Goal: Transaction & Acquisition: Download file/media

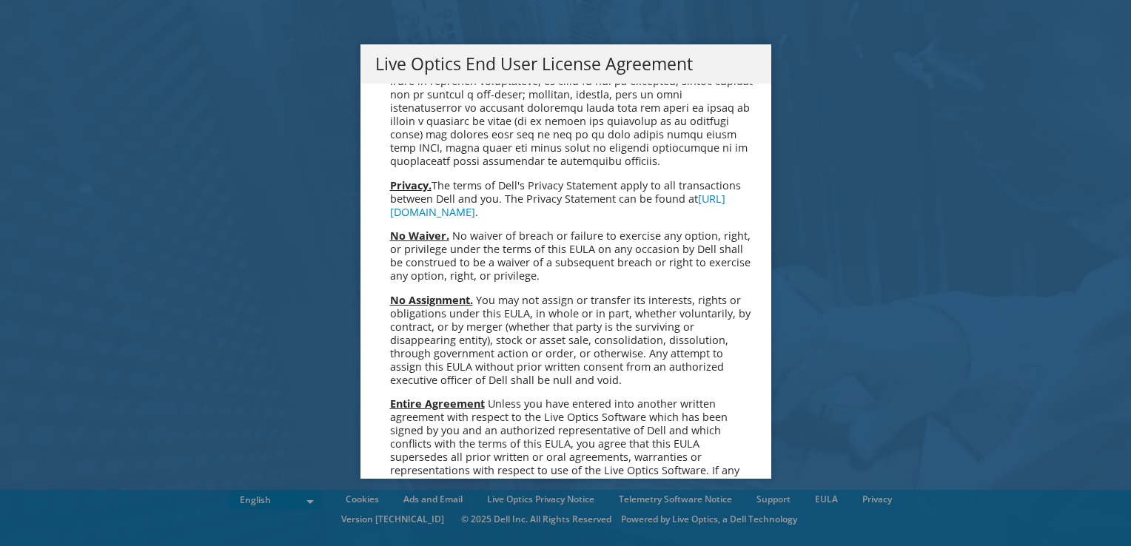
scroll to position [5598, 0]
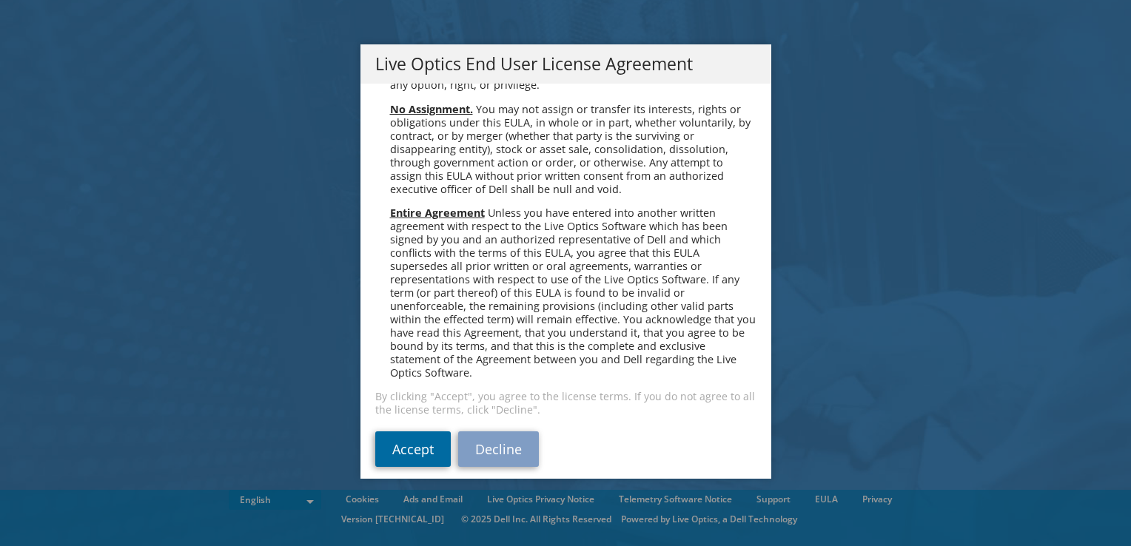
click at [400, 432] on link "Accept" at bounding box center [413, 450] width 76 height 36
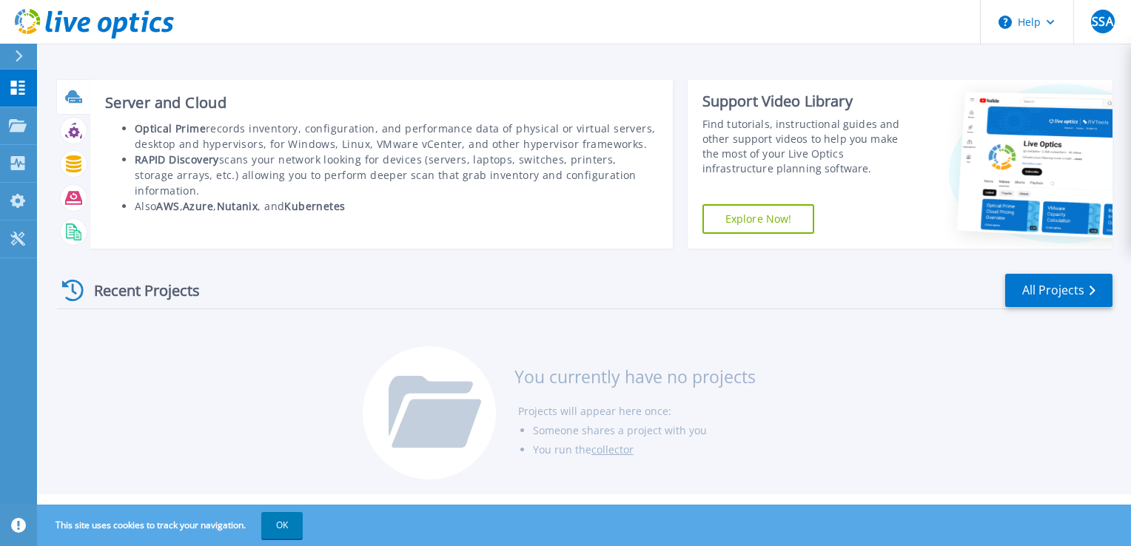
click at [73, 95] on icon at bounding box center [72, 95] width 15 height 11
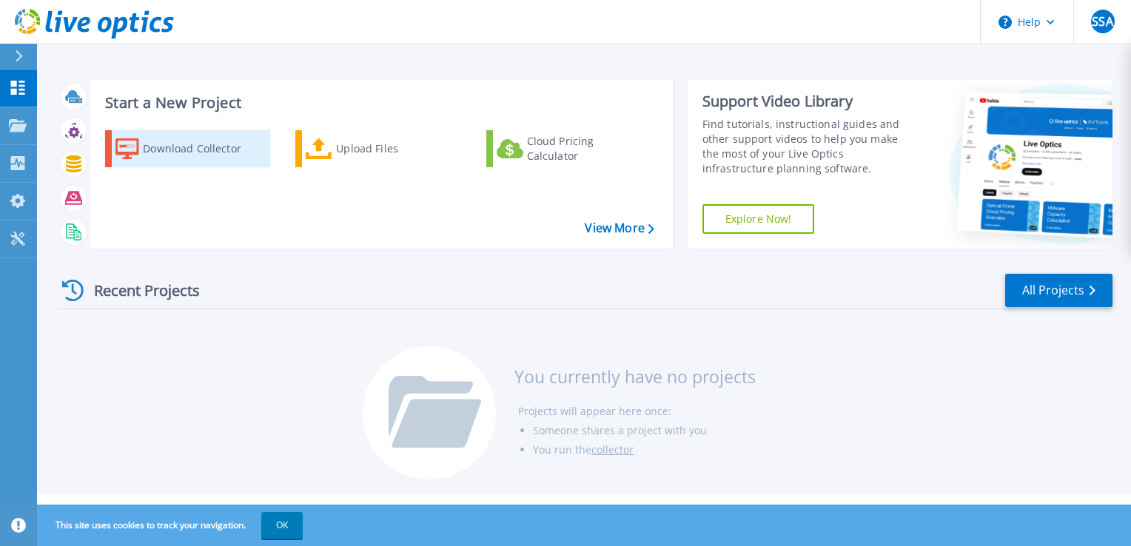
click at [156, 144] on div "Download Collector" at bounding box center [202, 149] width 118 height 30
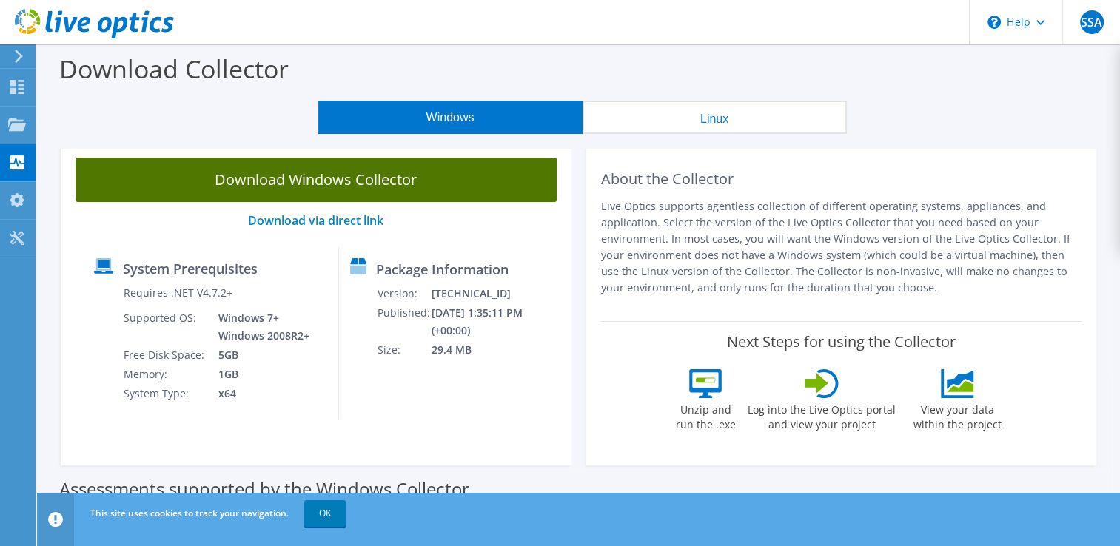
click at [341, 181] on link "Download Windows Collector" at bounding box center [316, 180] width 481 height 44
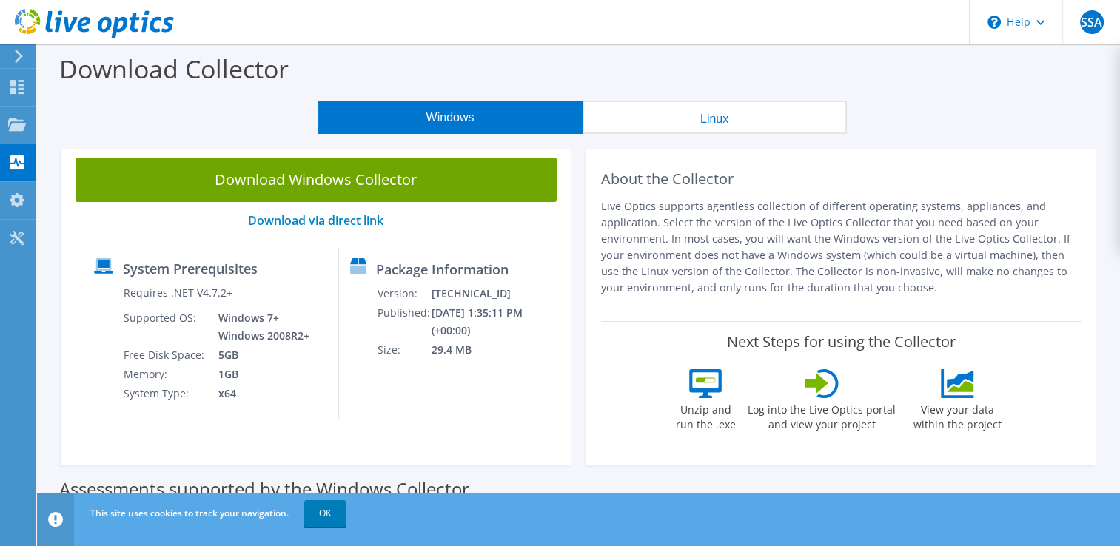
drag, startPoint x: 1098, startPoint y: 107, endPoint x: 1090, endPoint y: 103, distance: 8.9
click at [1098, 106] on div "Windows Linux" at bounding box center [582, 117] width 1061 height 33
click at [19, 92] on use at bounding box center [17, 87] width 14 height 14
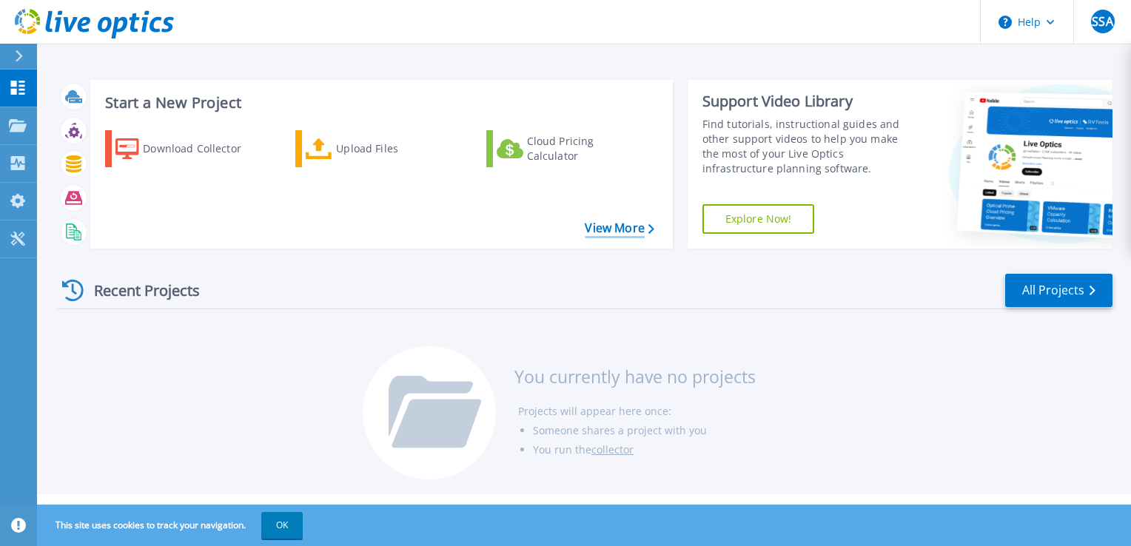
click at [606, 227] on link "View More" at bounding box center [619, 228] width 69 height 14
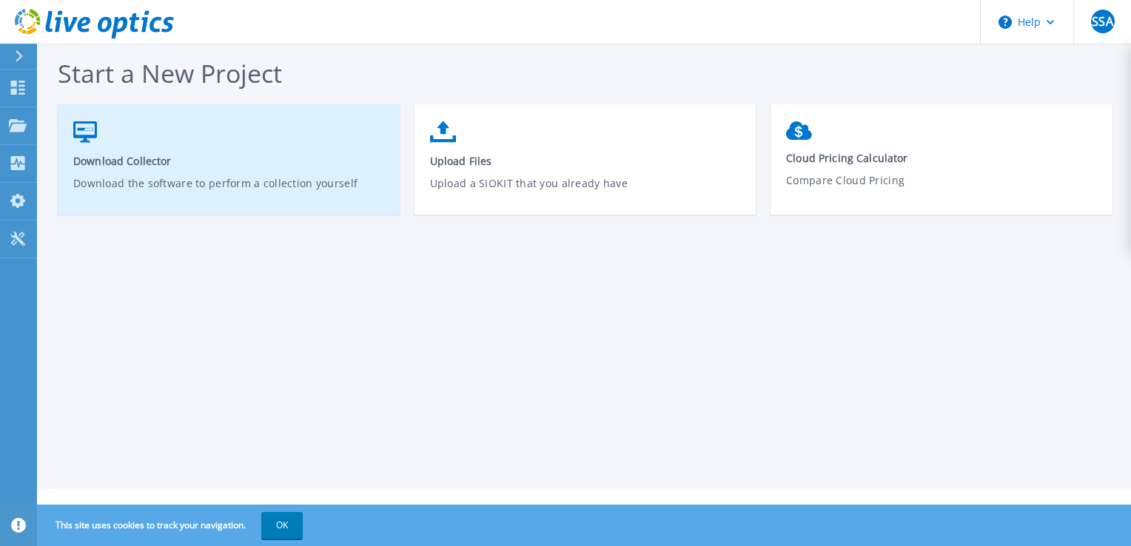
click at [144, 195] on p "Download the software to perform a collection yourself" at bounding box center [229, 192] width 312 height 34
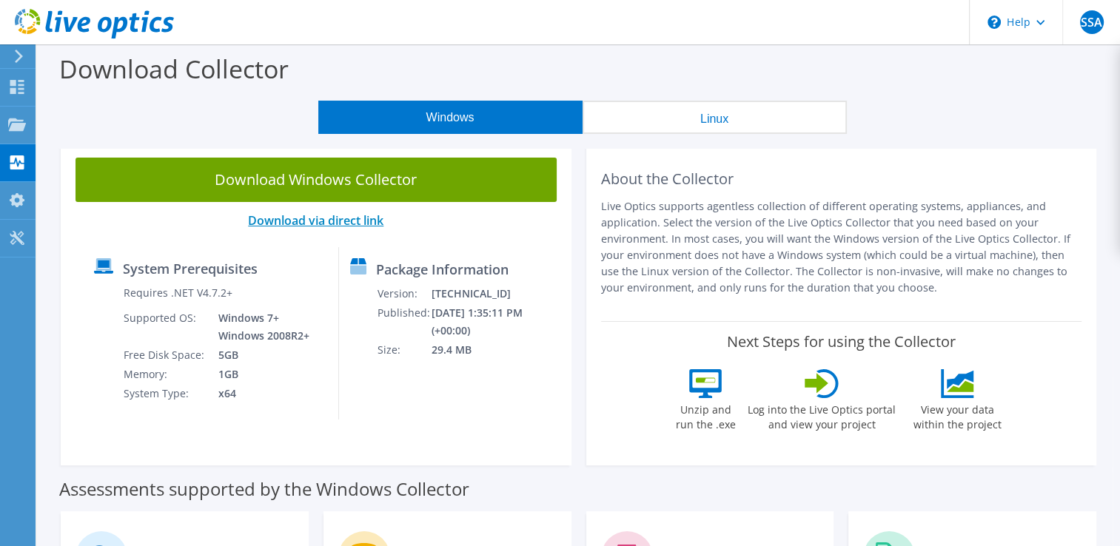
click at [340, 218] on link "Download via direct link" at bounding box center [315, 220] width 135 height 16
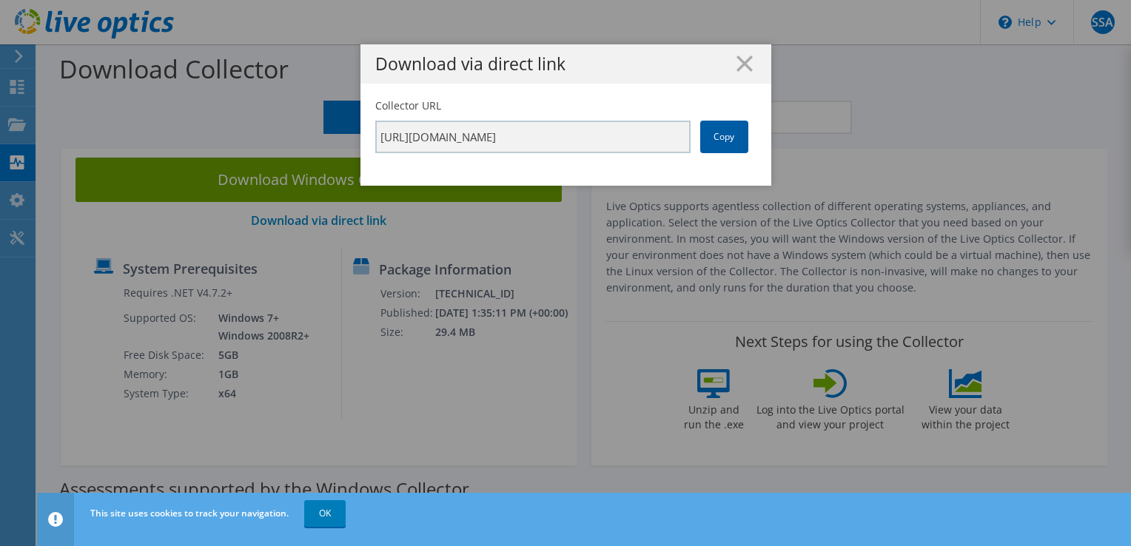
click at [711, 141] on link "Copy" at bounding box center [724, 137] width 48 height 33
drag, startPoint x: 711, startPoint y: 141, endPoint x: 702, endPoint y: 179, distance: 39.7
click at [702, 179] on div "Collector URL https://app.liveoptics.com/collector/direct?request=31076920-6898…" at bounding box center [566, 141] width 411 height 87
click at [719, 137] on link "Copy" at bounding box center [724, 137] width 48 height 33
drag, startPoint x: 719, startPoint y: 137, endPoint x: 645, endPoint y: 61, distance: 105.7
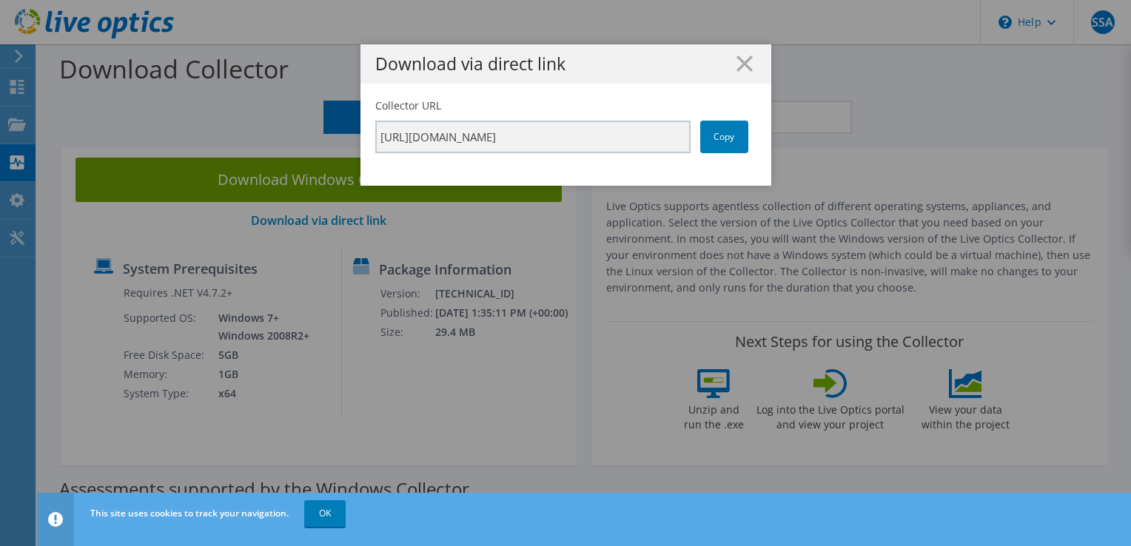
click at [645, 58] on h1 "Download via direct link" at bounding box center [565, 64] width 381 height 17
click at [740, 67] on line at bounding box center [744, 63] width 15 height 15
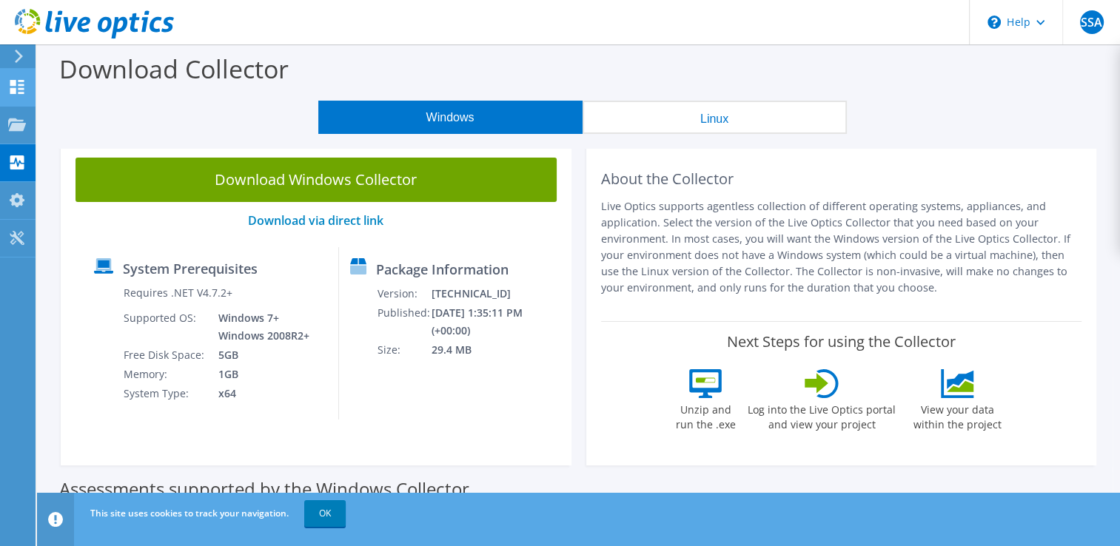
click at [13, 84] on use at bounding box center [17, 87] width 14 height 14
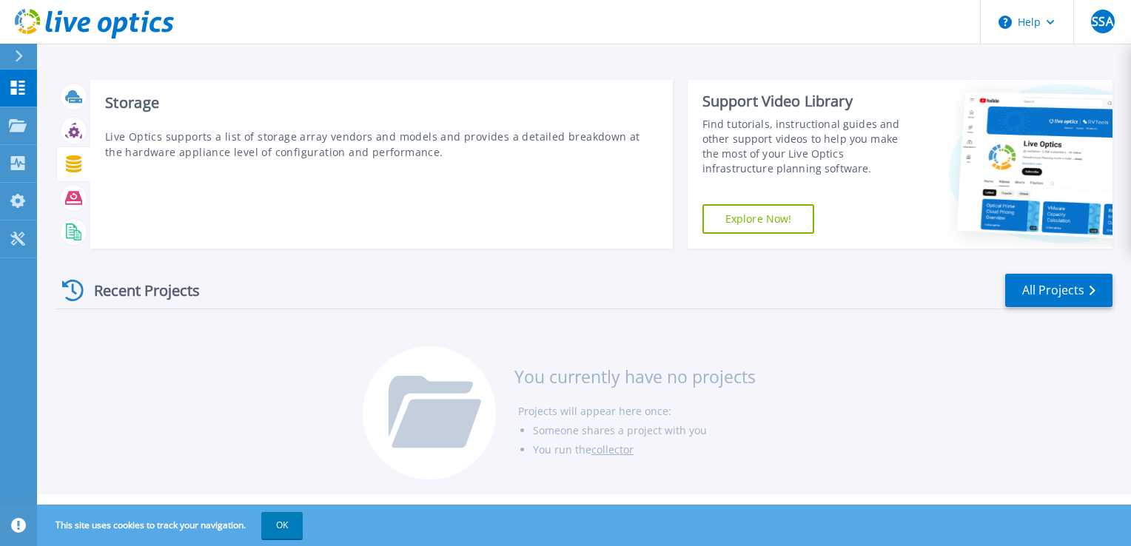
click at [75, 164] on icon at bounding box center [74, 163] width 16 height 17
click at [74, 161] on icon at bounding box center [73, 163] width 17 height 17
click at [78, 161] on icon at bounding box center [74, 163] width 16 height 17
click at [71, 203] on icon at bounding box center [73, 198] width 17 height 17
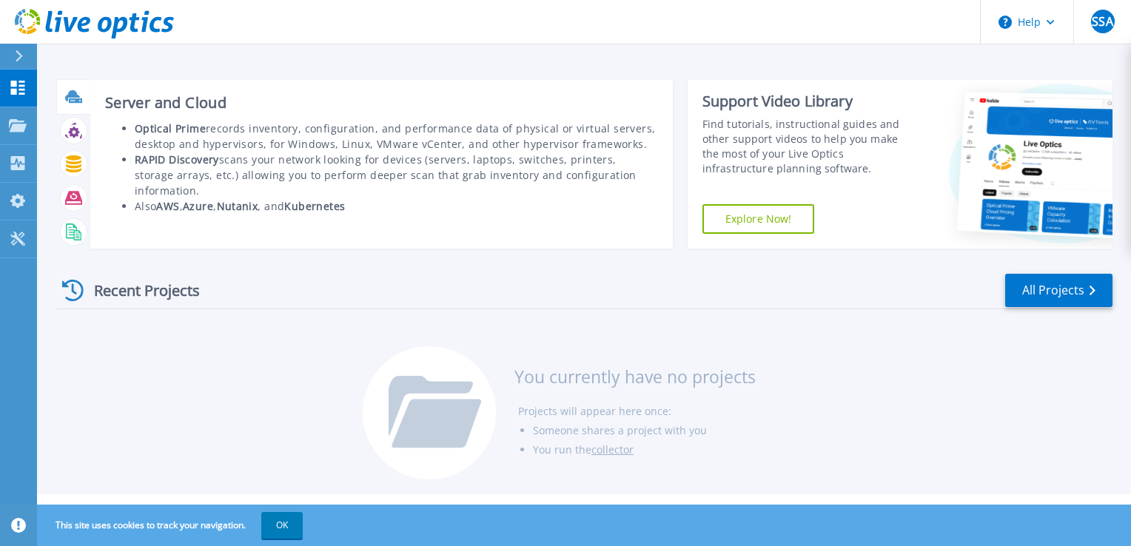
click at [73, 99] on icon at bounding box center [73, 96] width 17 height 17
click at [78, 99] on icon at bounding box center [75, 100] width 13 height 4
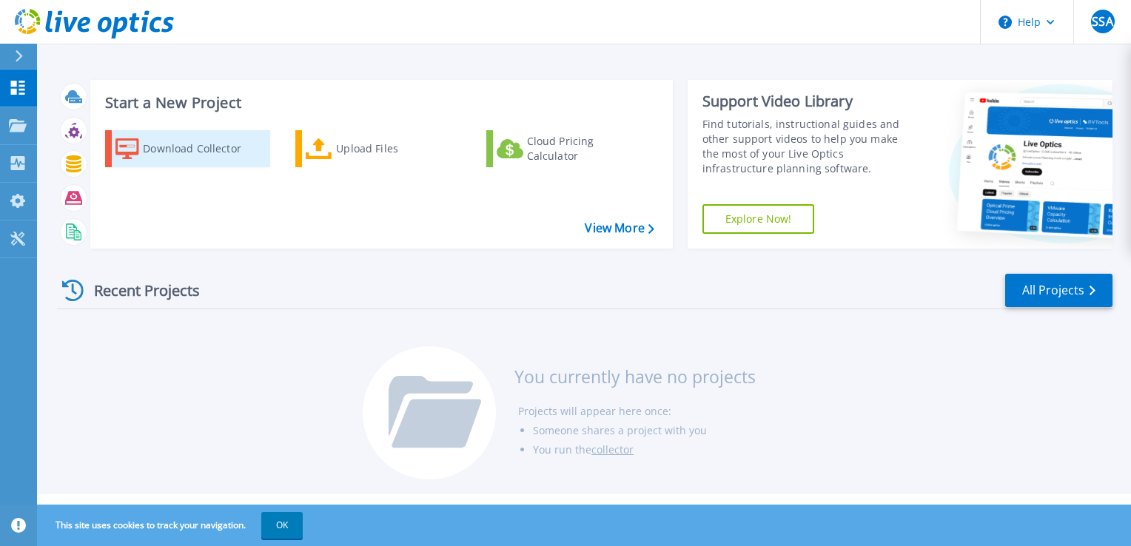
click at [155, 150] on div "Download Collector" at bounding box center [202, 149] width 118 height 30
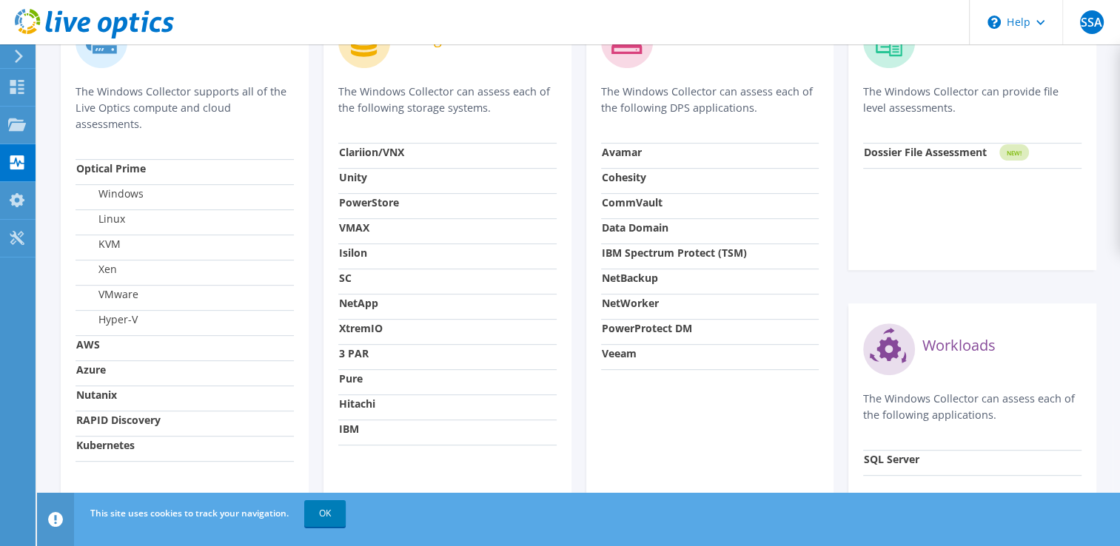
scroll to position [444, 0]
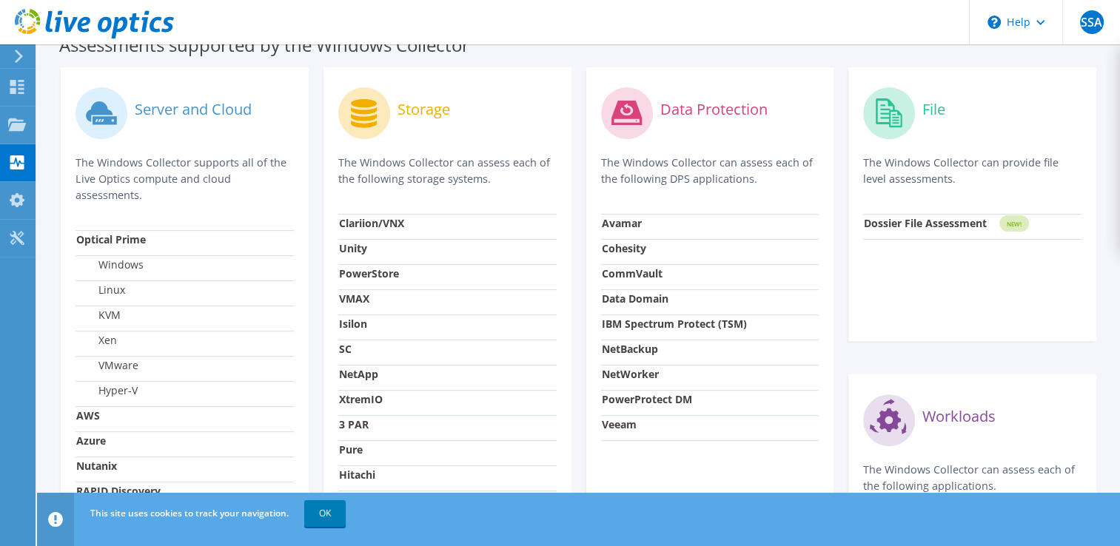
drag, startPoint x: 349, startPoint y: 128, endPoint x: 358, endPoint y: 118, distance: 13.1
click at [350, 127] on circle at bounding box center [364, 113] width 52 height 52
click at [366, 111] on icon at bounding box center [364, 113] width 26 height 29
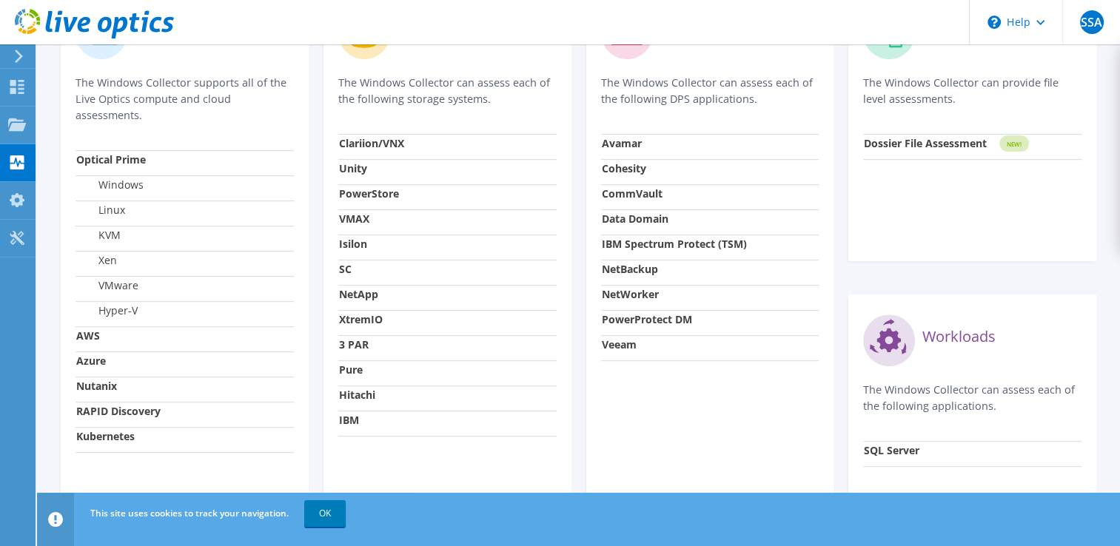
scroll to position [474, 0]
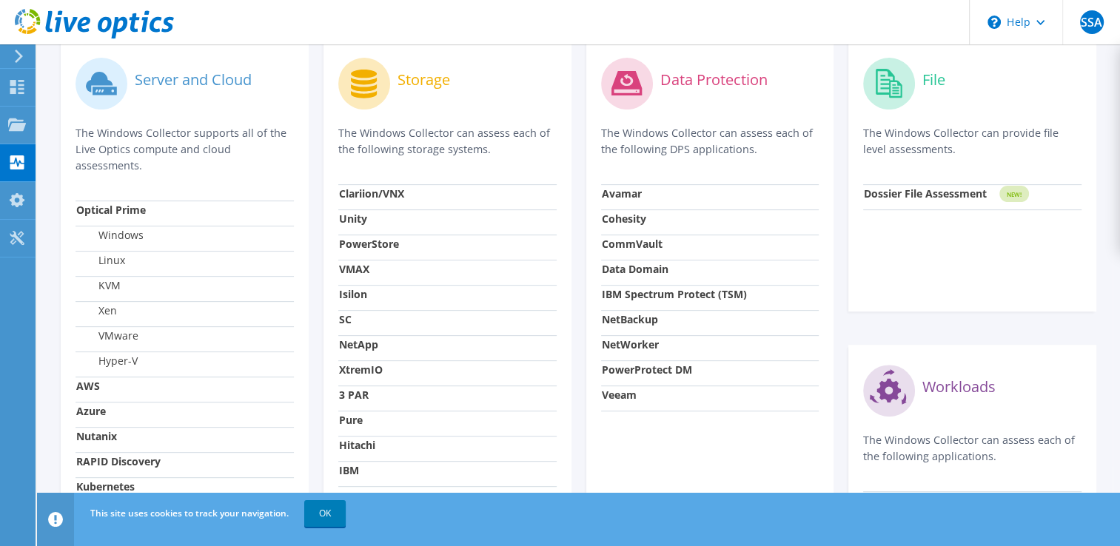
click at [351, 345] on strong "NetApp" at bounding box center [358, 345] width 39 height 14
drag, startPoint x: 351, startPoint y: 345, endPoint x: 337, endPoint y: 324, distance: 25.0
click at [337, 324] on div "Storage The Windows Collector can assess each of the following storage systems.…" at bounding box center [447, 328] width 248 height 581
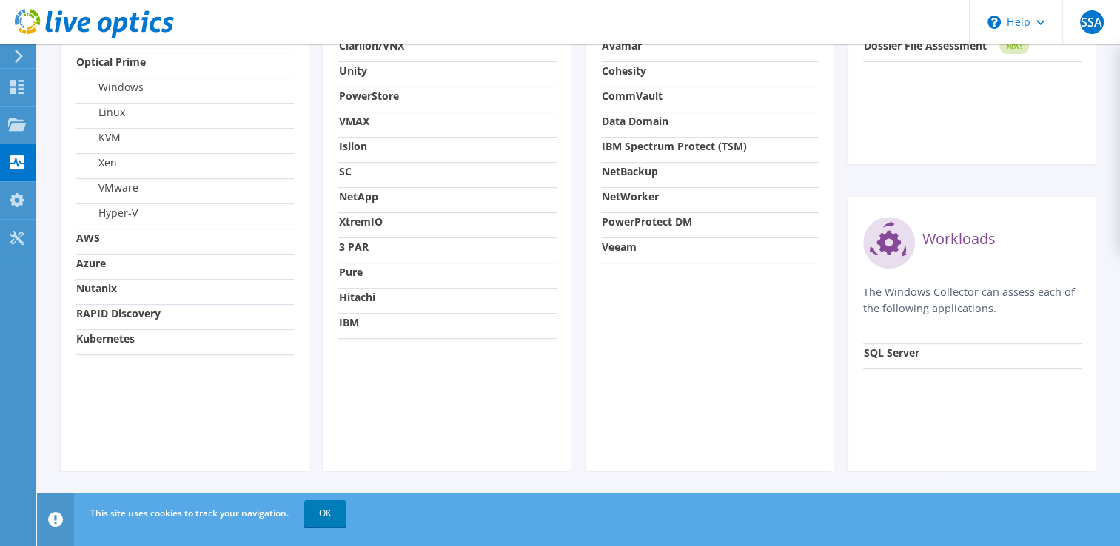
scroll to position [326, 0]
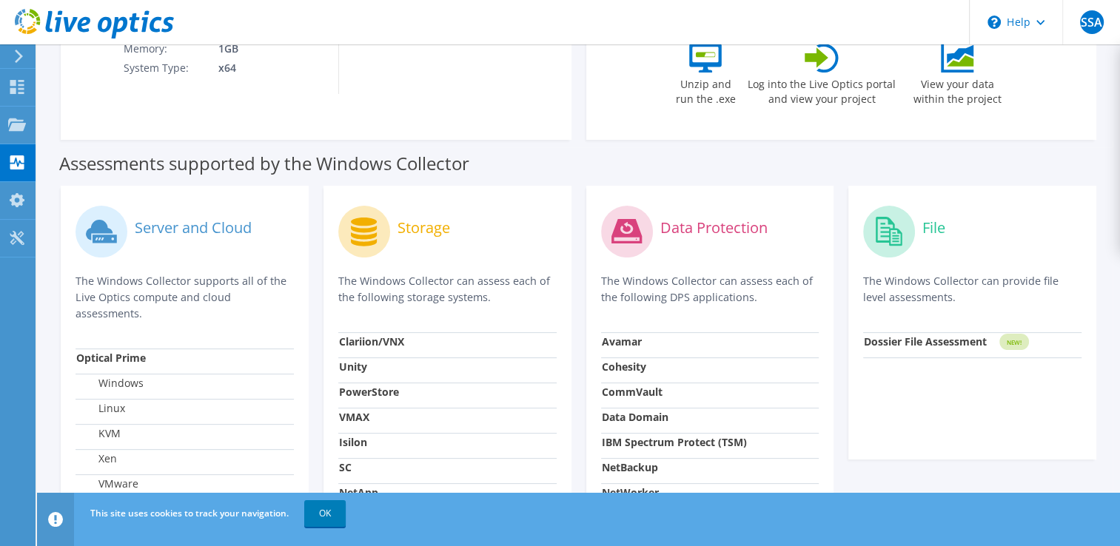
click at [403, 232] on label "Storage" at bounding box center [424, 228] width 53 height 15
click at [381, 238] on circle at bounding box center [364, 232] width 52 height 52
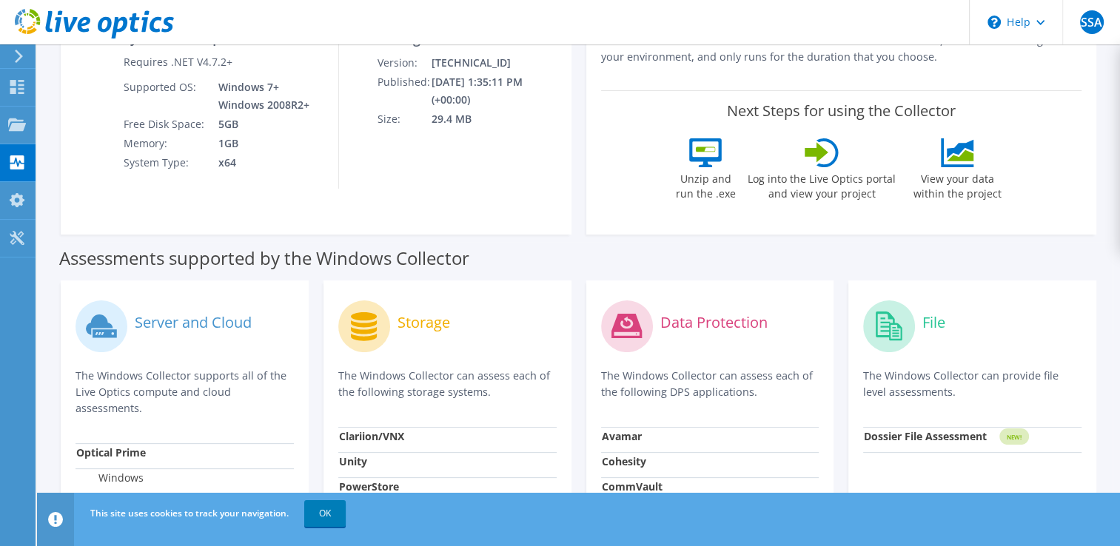
scroll to position [400, 0]
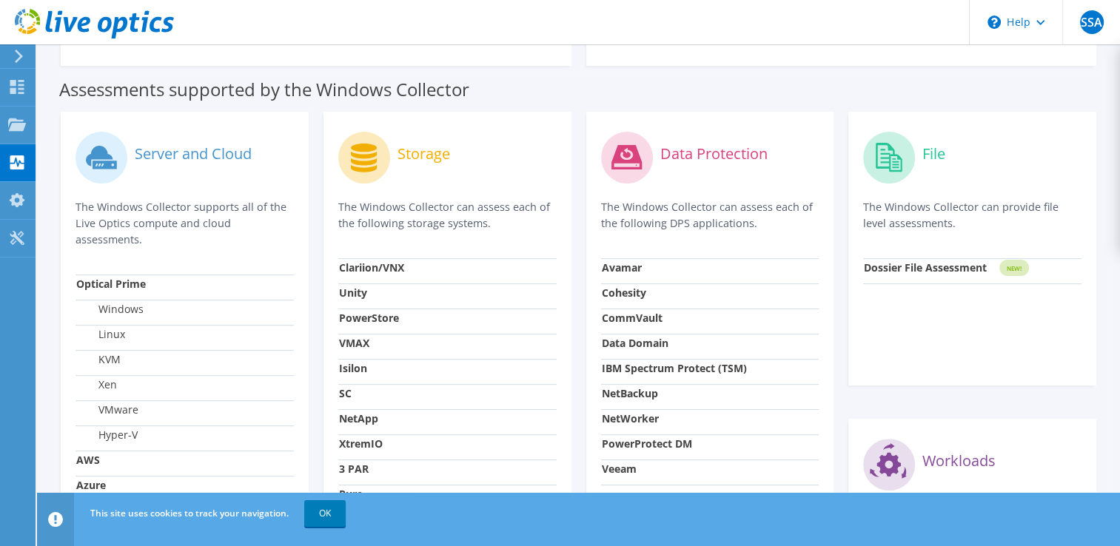
click at [355, 150] on icon at bounding box center [364, 158] width 26 height 29
drag, startPoint x: 355, startPoint y: 150, endPoint x: 427, endPoint y: 192, distance: 83.3
click at [427, 192] on div "Storage The Windows Collector can assess each of the following storage systems." at bounding box center [447, 193] width 218 height 132
click at [19, 118] on icon at bounding box center [17, 125] width 18 height 14
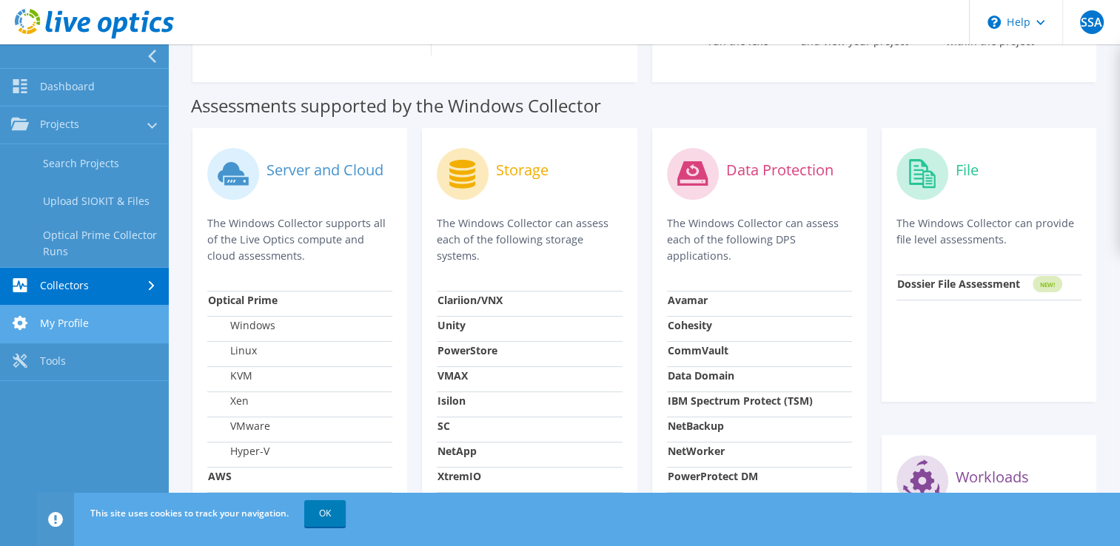
click at [76, 330] on link "My Profile" at bounding box center [84, 325] width 169 height 38
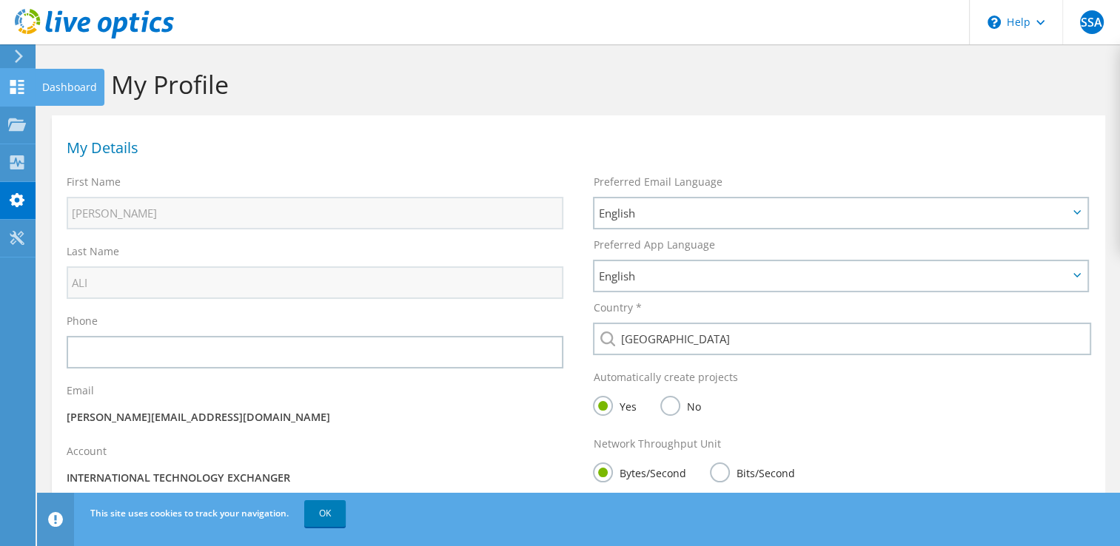
click at [10, 87] on icon at bounding box center [17, 87] width 18 height 14
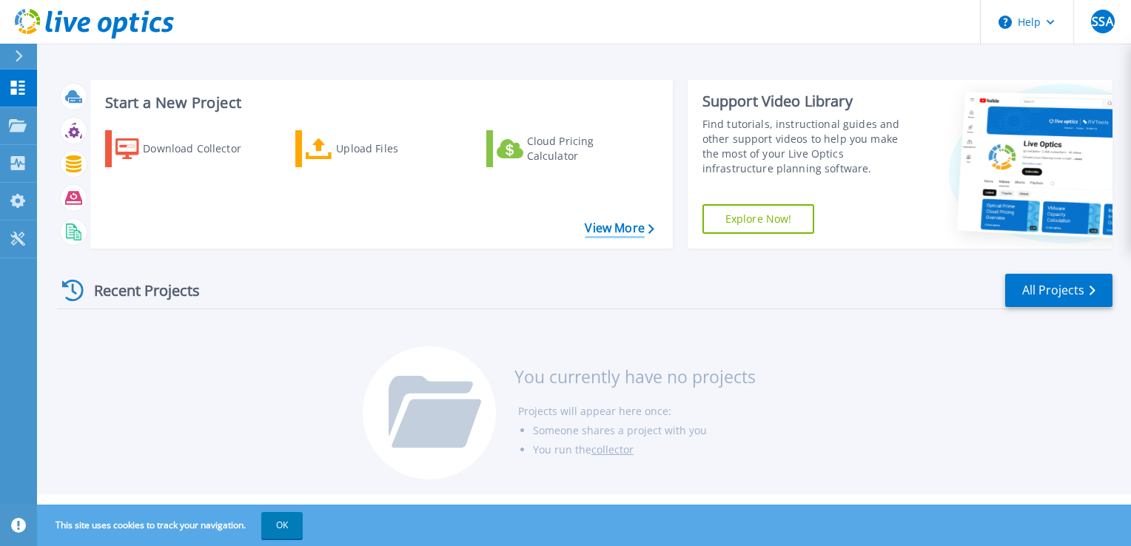
click at [610, 221] on link "View More" at bounding box center [619, 228] width 69 height 14
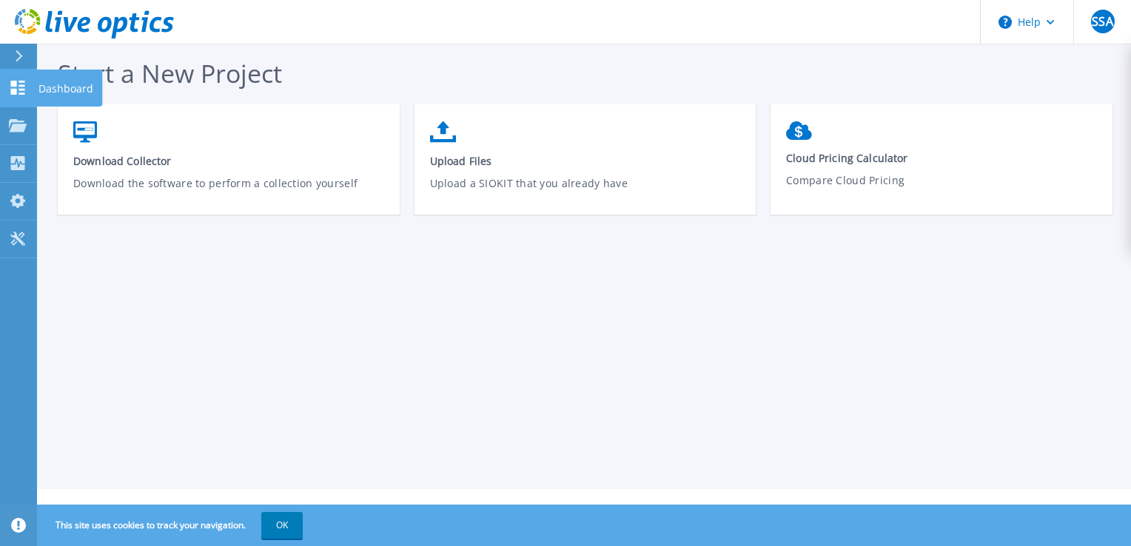
click at [15, 92] on icon at bounding box center [18, 88] width 14 height 14
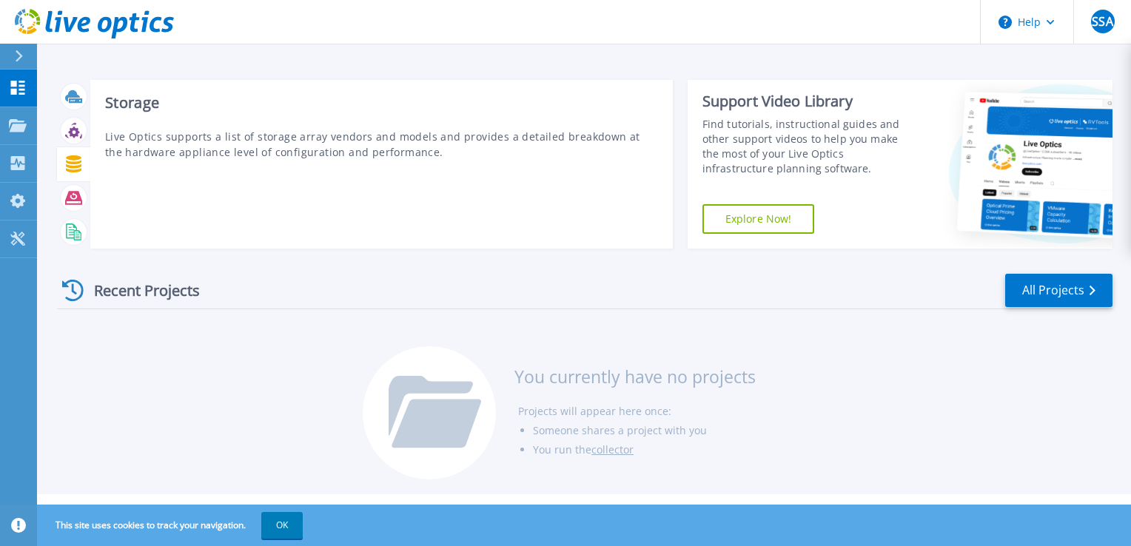
click at [78, 165] on icon at bounding box center [73, 163] width 17 height 17
click at [65, 138] on icon at bounding box center [73, 130] width 17 height 17
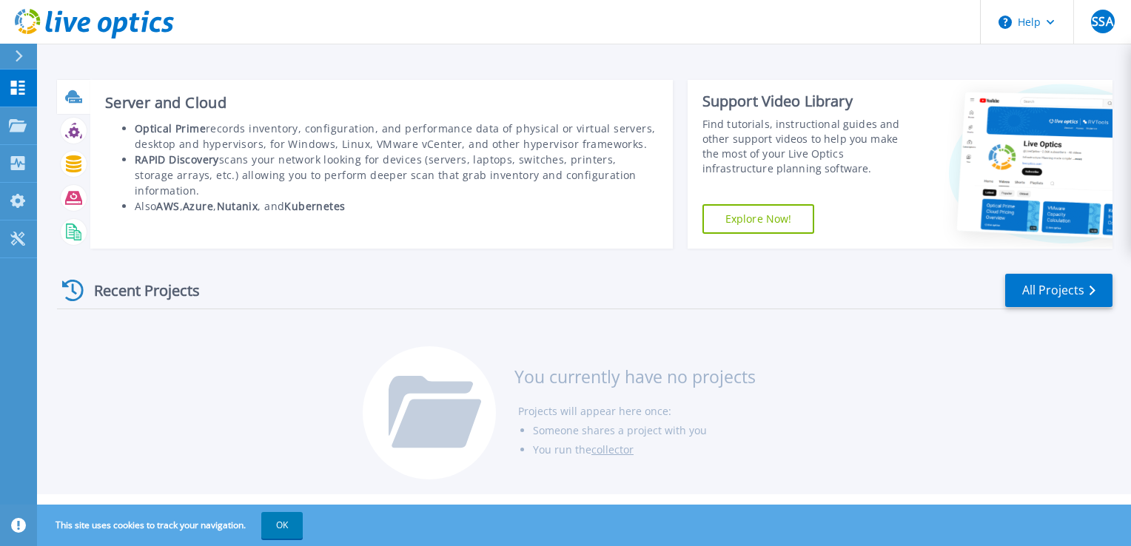
click at [76, 91] on icon at bounding box center [73, 96] width 17 height 17
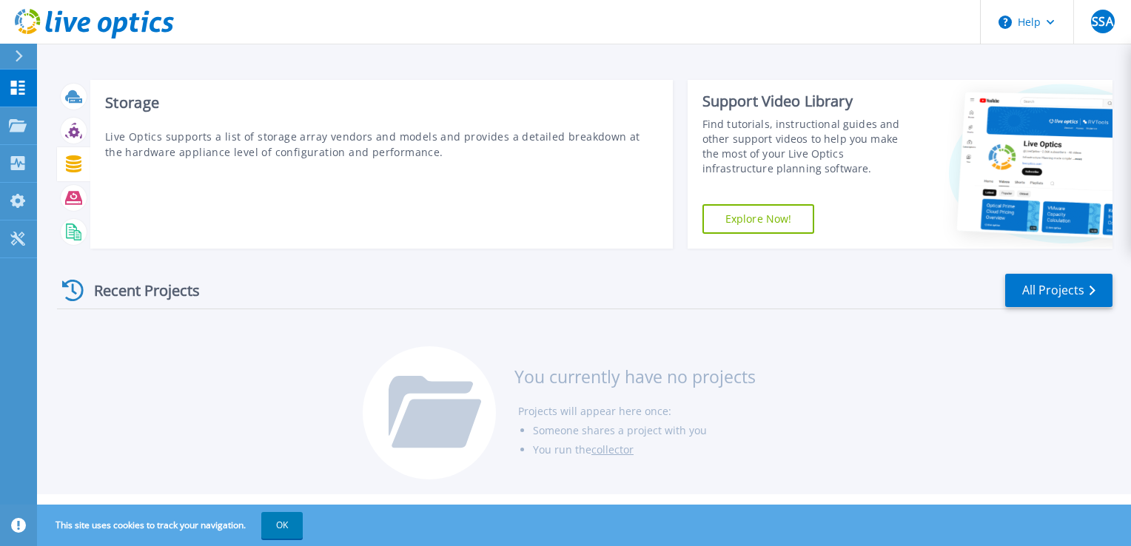
click at [68, 167] on icon at bounding box center [73, 163] width 17 height 17
click at [435, 141] on p "Live Optics supports a list of storage array vendors and models and provides a …" at bounding box center [381, 144] width 553 height 31
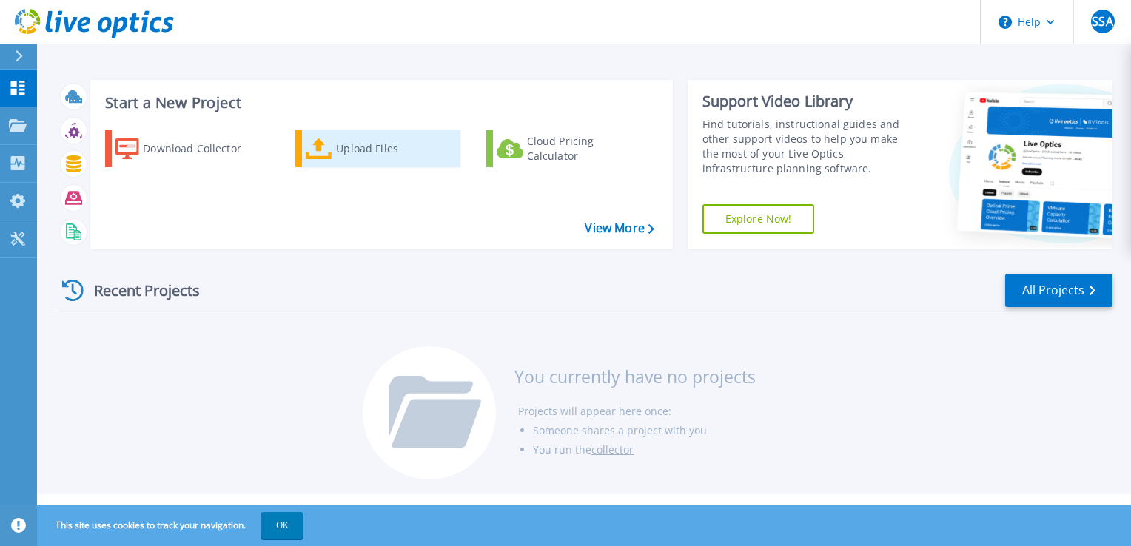
click at [435, 141] on div "Upload Files" at bounding box center [395, 149] width 118 height 30
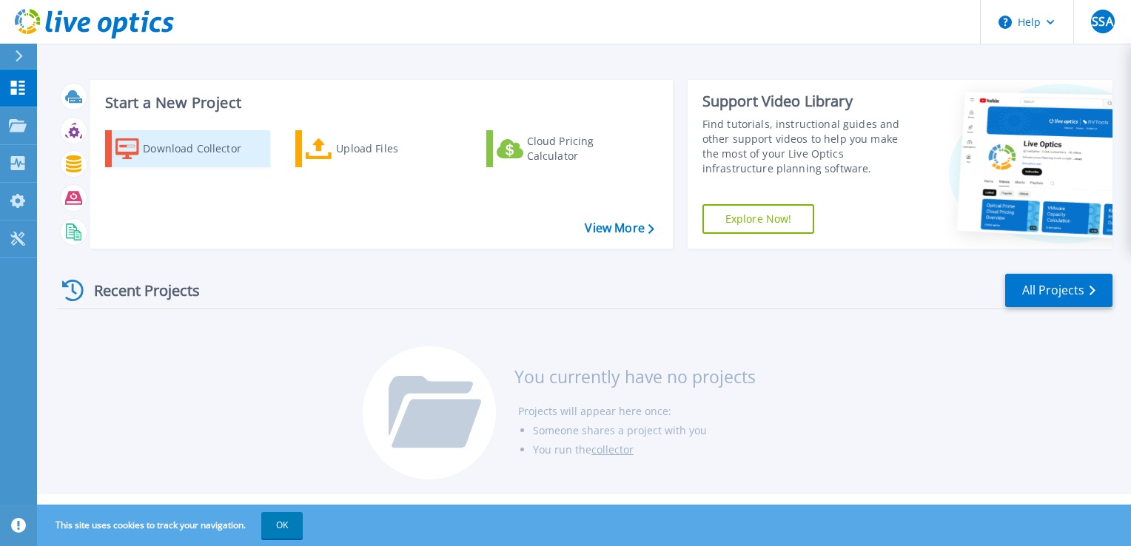
click at [192, 156] on div "Download Collector" at bounding box center [202, 149] width 118 height 30
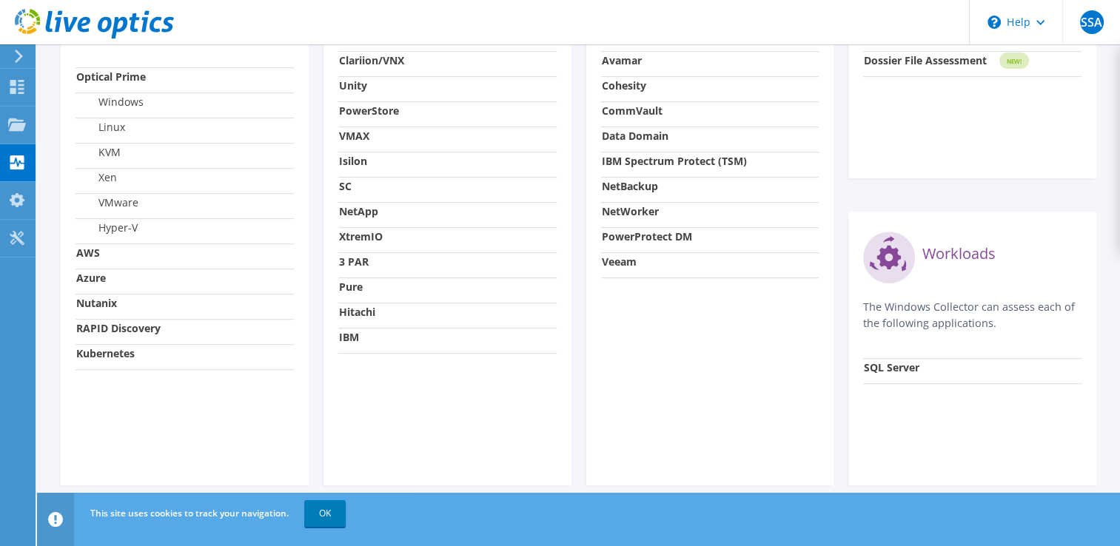
scroll to position [622, 0]
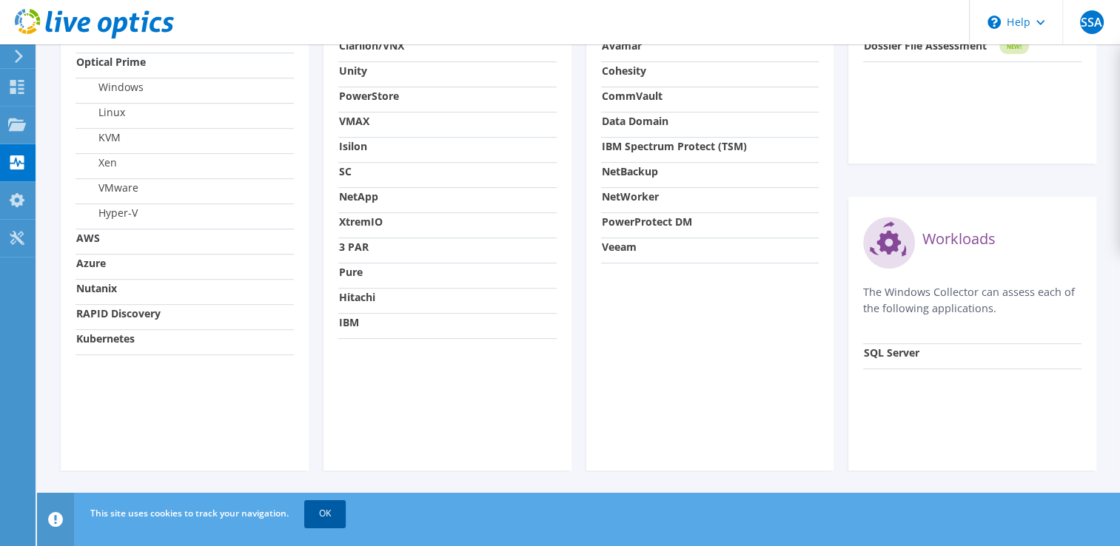
click at [321, 520] on link "OK" at bounding box center [324, 513] width 41 height 27
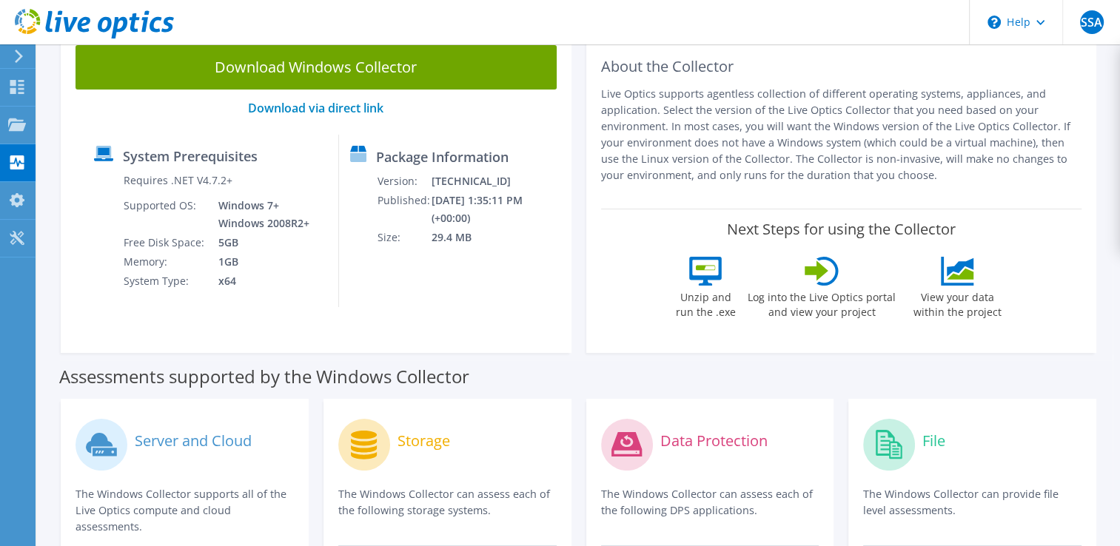
scroll to position [30, 0]
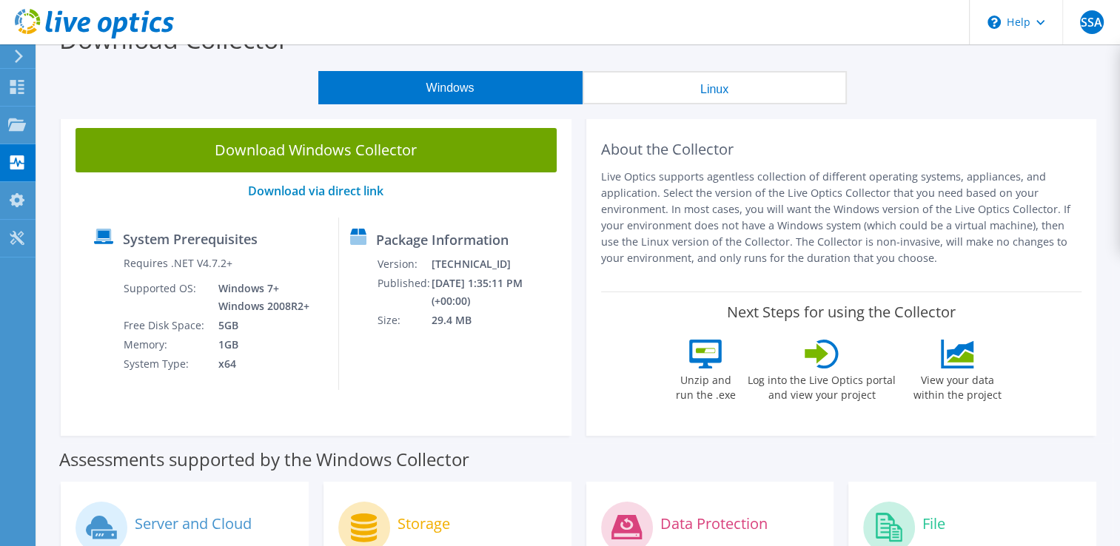
click at [768, 87] on button "Linux" at bounding box center [715, 87] width 264 height 33
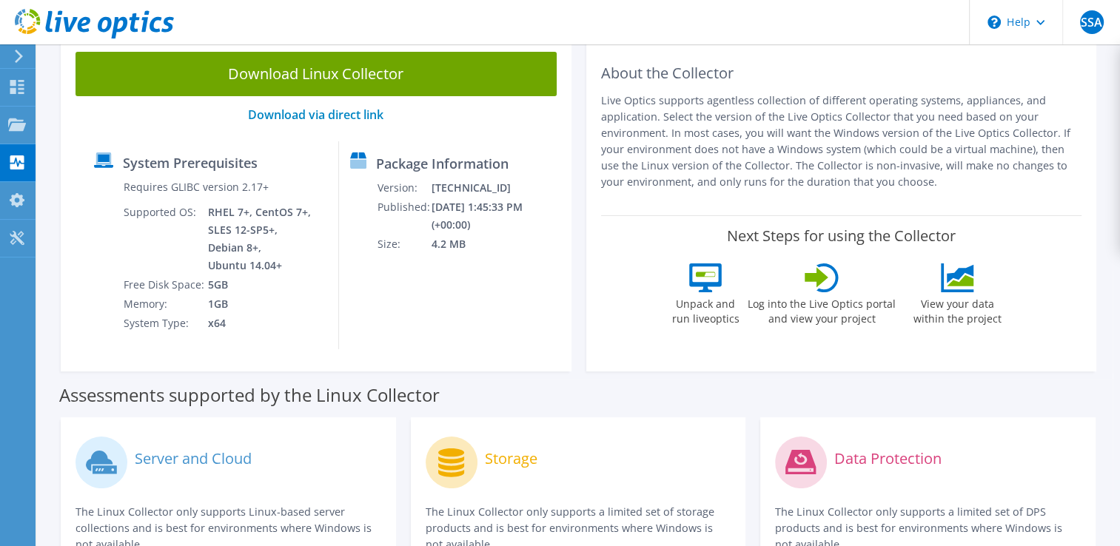
scroll to position [0, 0]
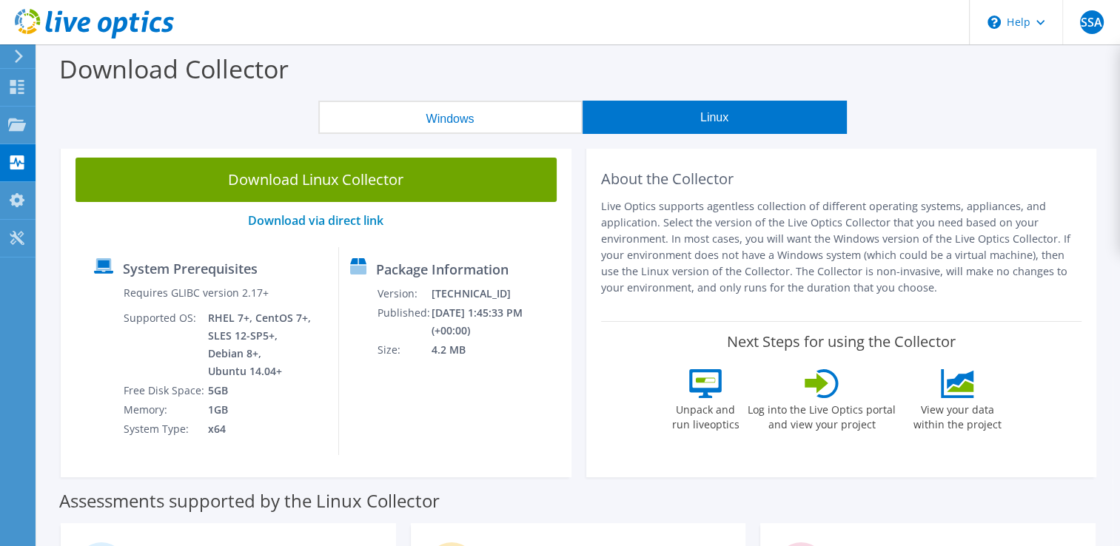
click at [453, 111] on button "Windows" at bounding box center [450, 117] width 264 height 33
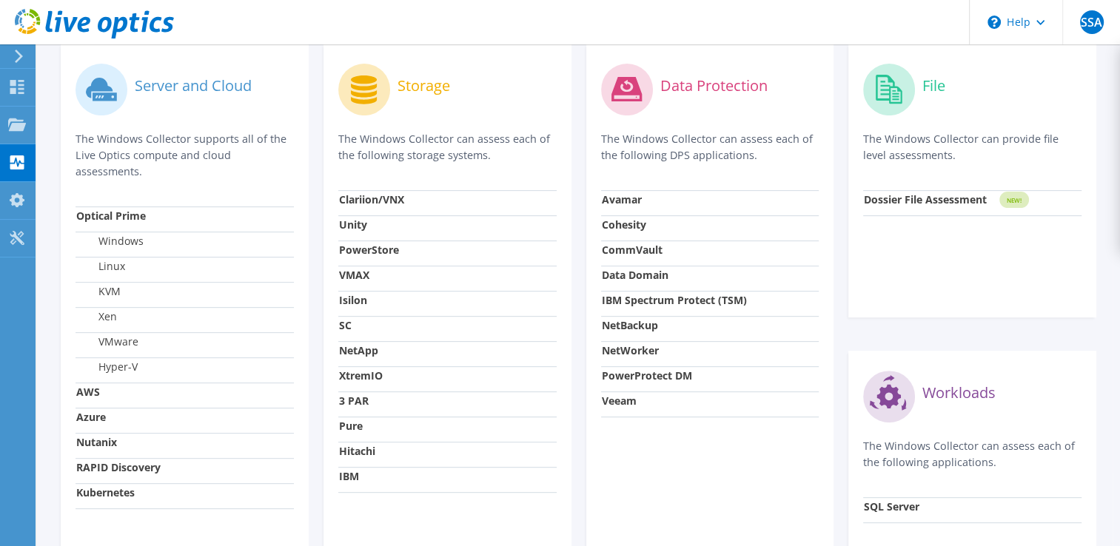
scroll to position [444, 0]
